Goal: Task Accomplishment & Management: Manage account settings

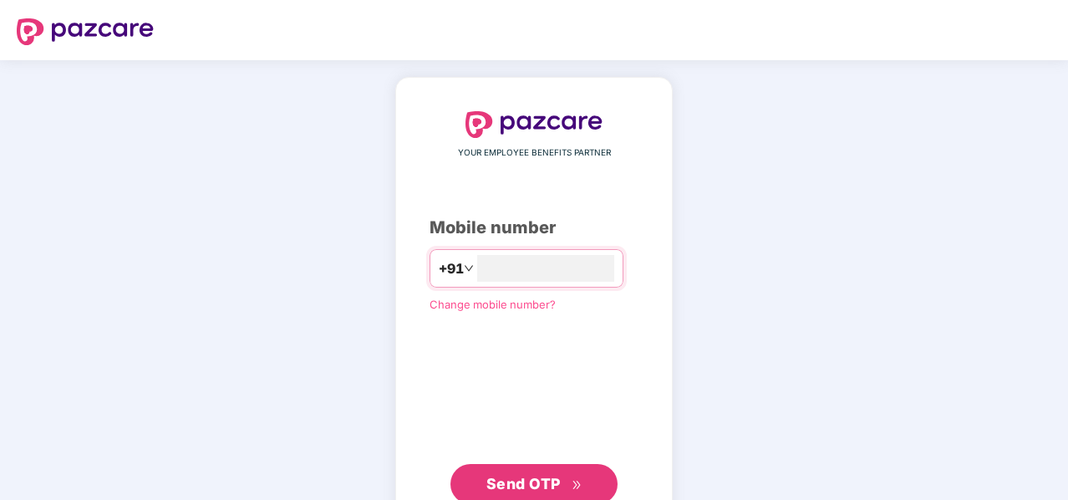
type input "**********"
click at [558, 487] on span "Send OTP" at bounding box center [524, 482] width 74 height 18
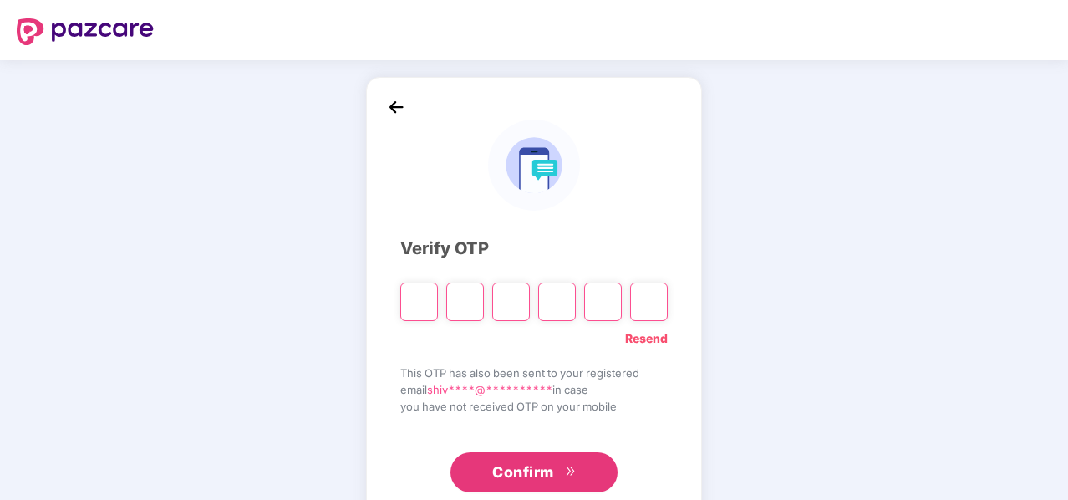
type input "*"
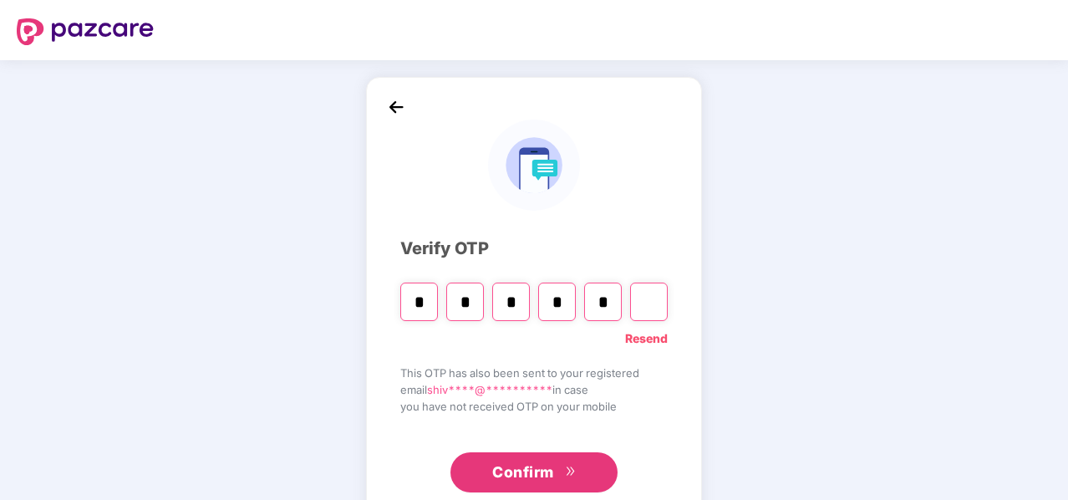
type input "*"
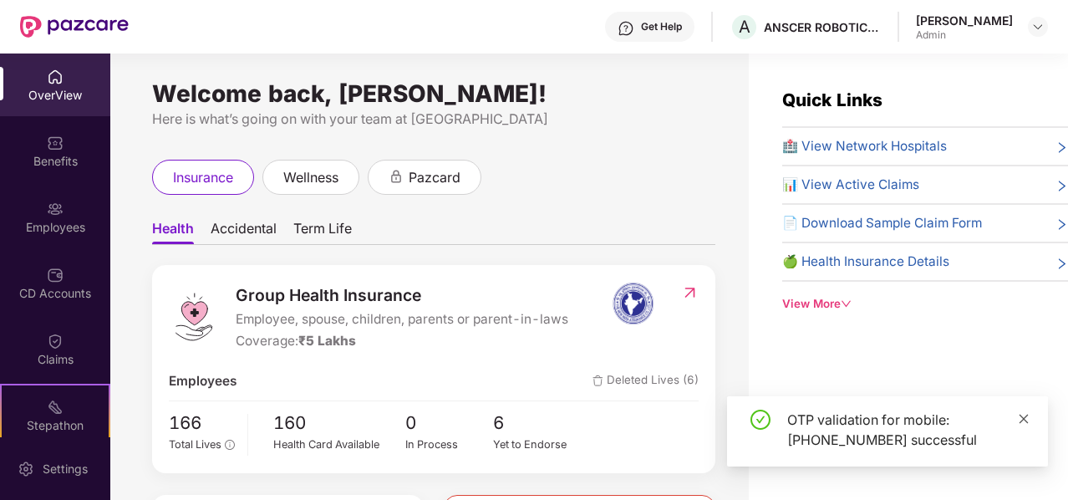
click at [1021, 417] on icon "close" at bounding box center [1024, 419] width 12 height 12
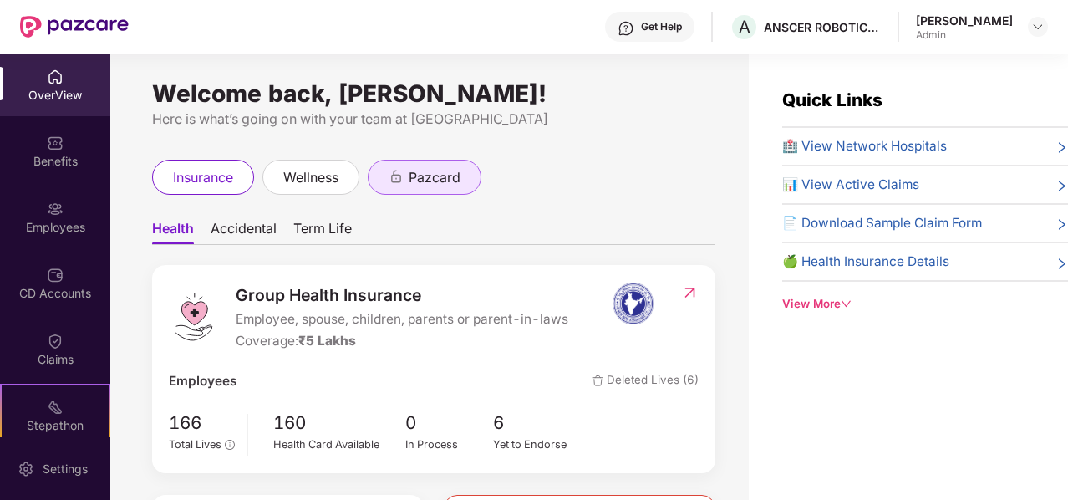
click at [440, 185] on span "pazcard" at bounding box center [435, 177] width 52 height 21
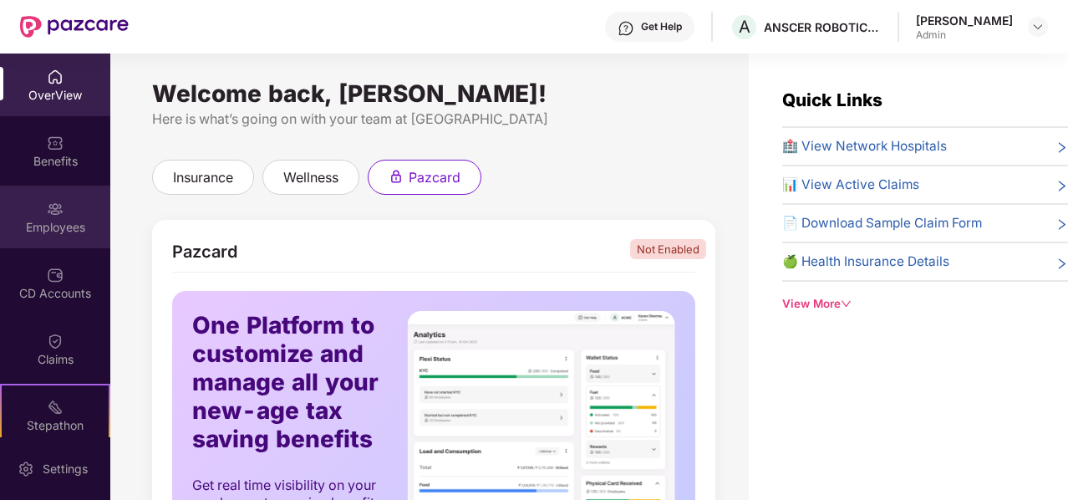
click at [54, 202] on img at bounding box center [55, 209] width 17 height 17
